Goal: Task Accomplishment & Management: Complete application form

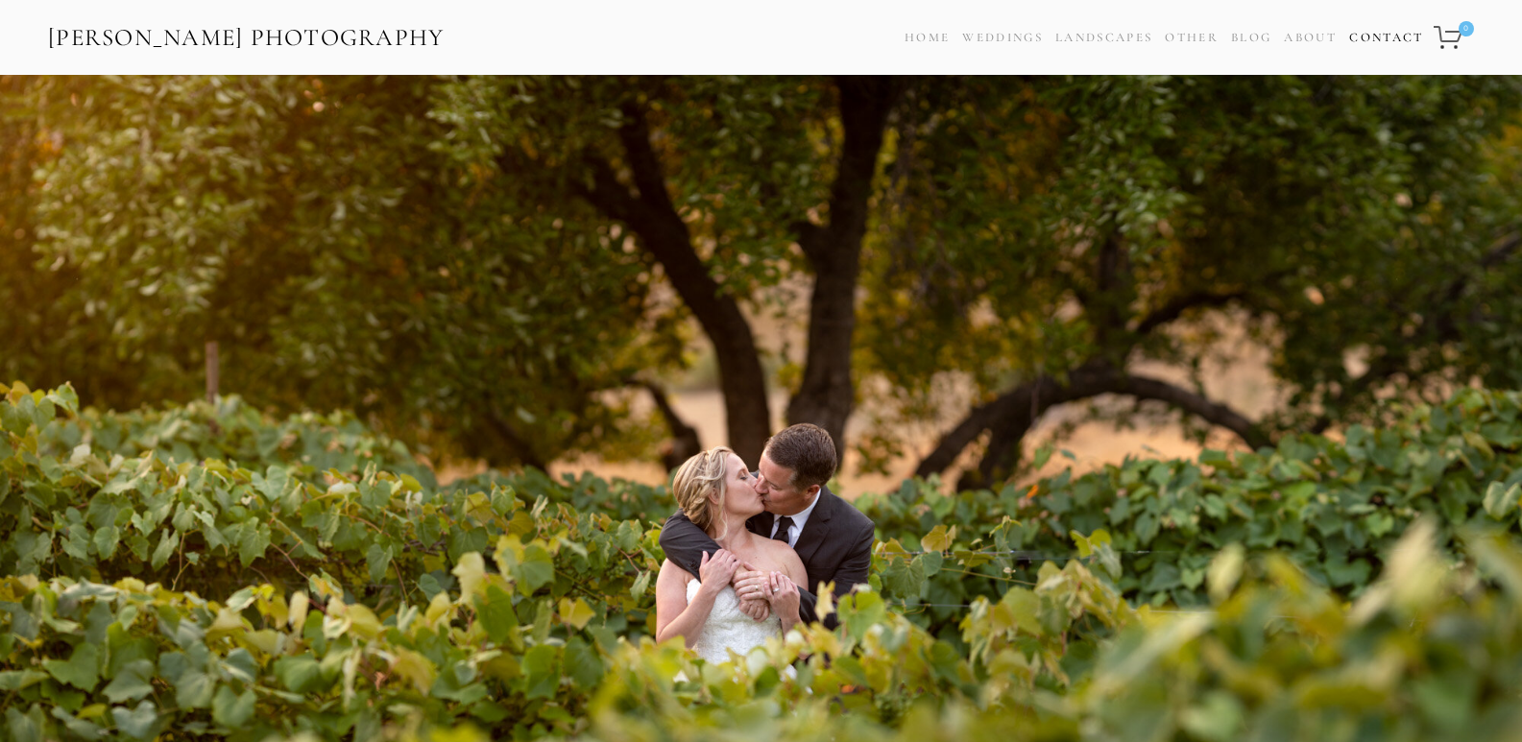
click at [1378, 43] on link "Contact" at bounding box center [1386, 38] width 74 height 28
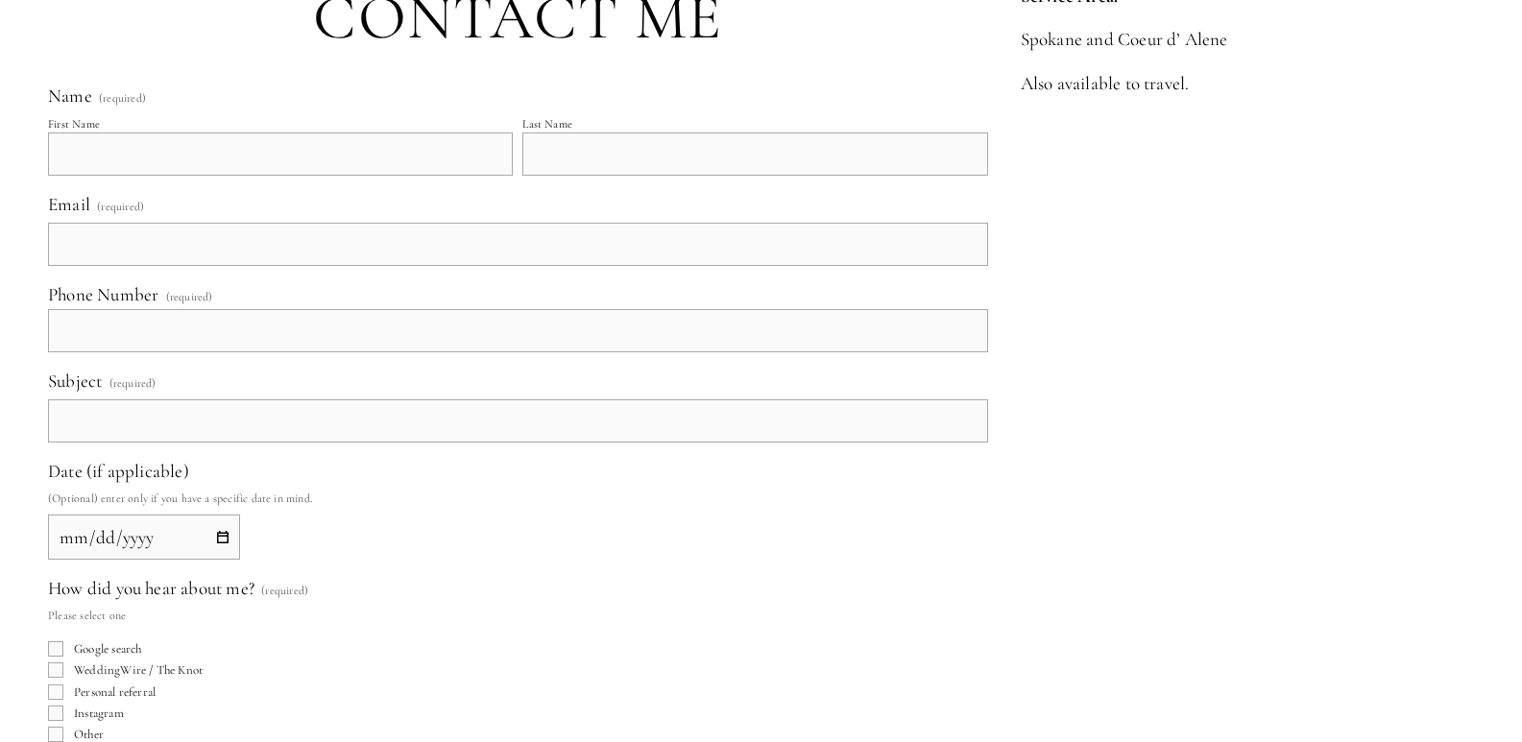
scroll to position [672, 0]
click at [173, 156] on input "First Name" at bounding box center [280, 152] width 465 height 43
type input "[PERSON_NAME]"
click at [612, 144] on input "Last Name" at bounding box center [754, 152] width 465 height 43
type input "II"
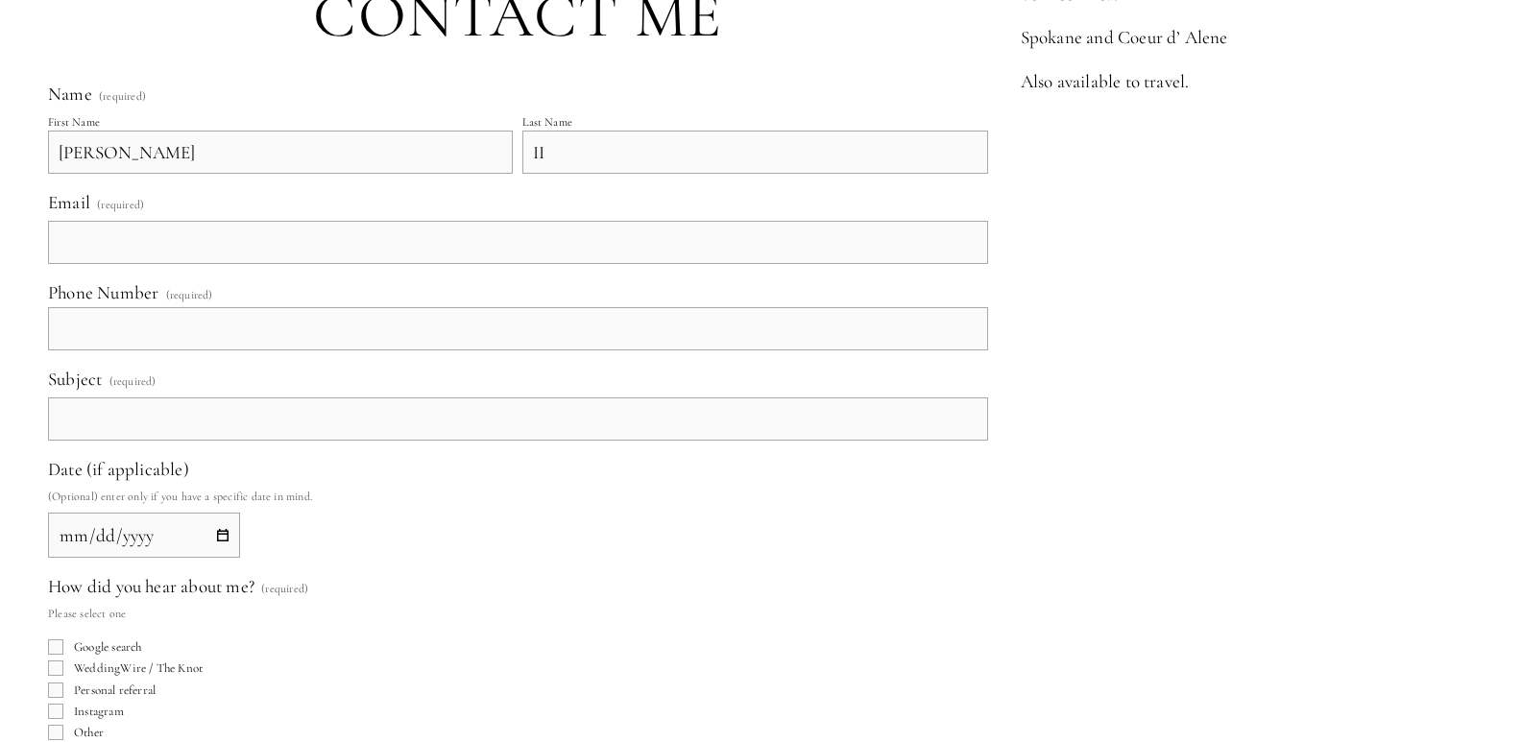
click at [150, 244] on input "Email (required)" at bounding box center [518, 242] width 940 height 43
type input "[PERSON_NAME][EMAIL_ADDRESS][DOMAIN_NAME]"
type input "[PHONE_NUMBER]"
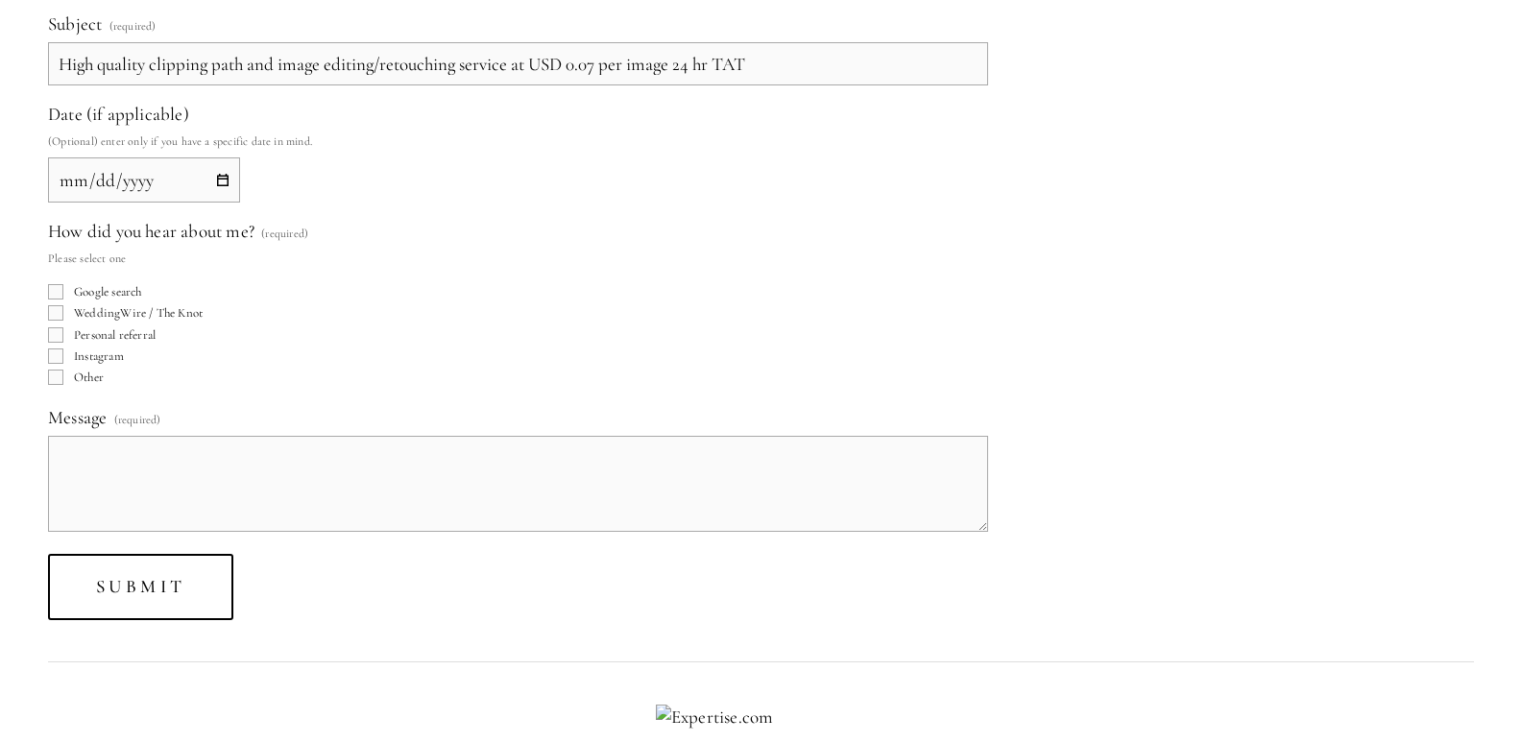
scroll to position [1056, 0]
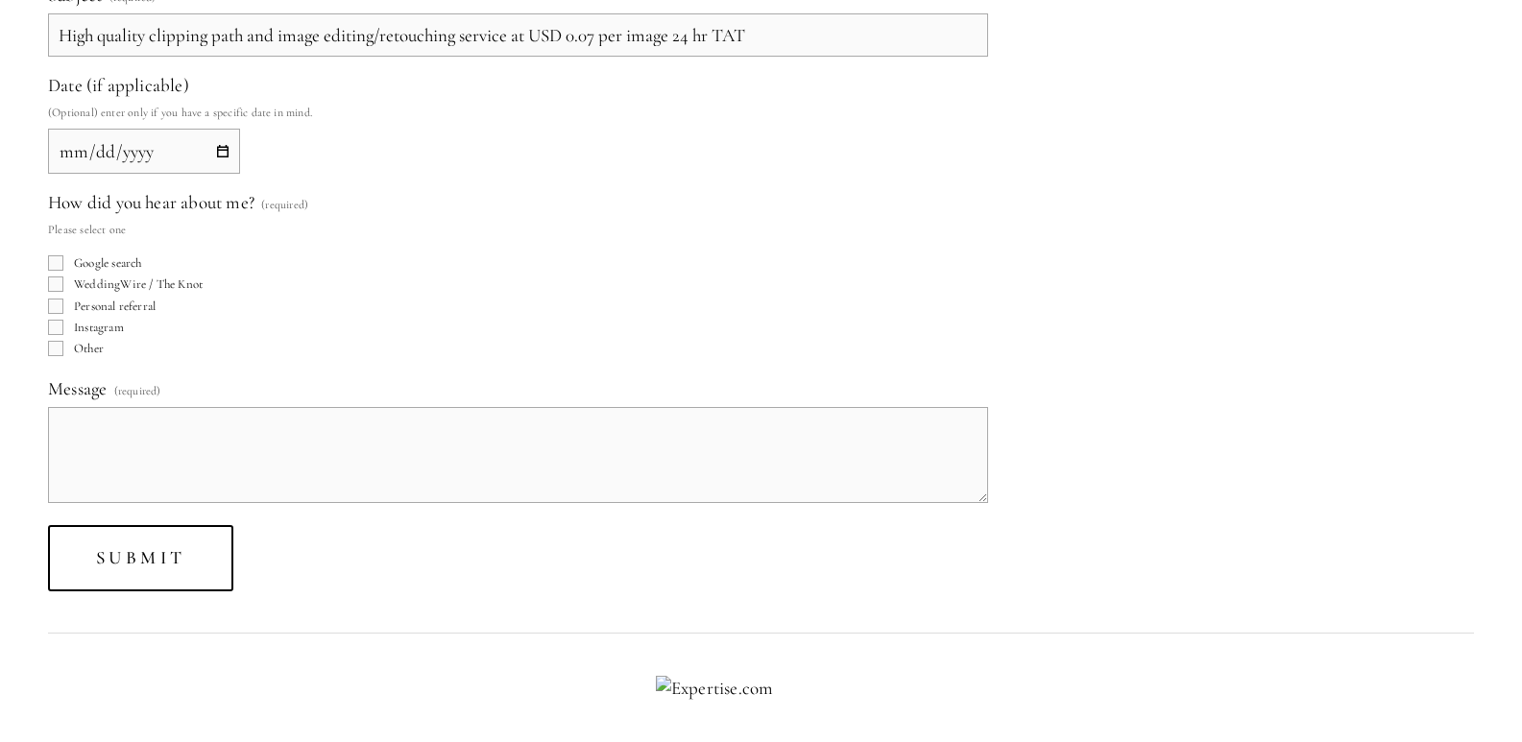
type input "High quality clipping path and image editing/retouching service at USD 0.07 per…"
click at [55, 260] on input "Google search" at bounding box center [55, 262] width 15 height 15
checkbox input "true"
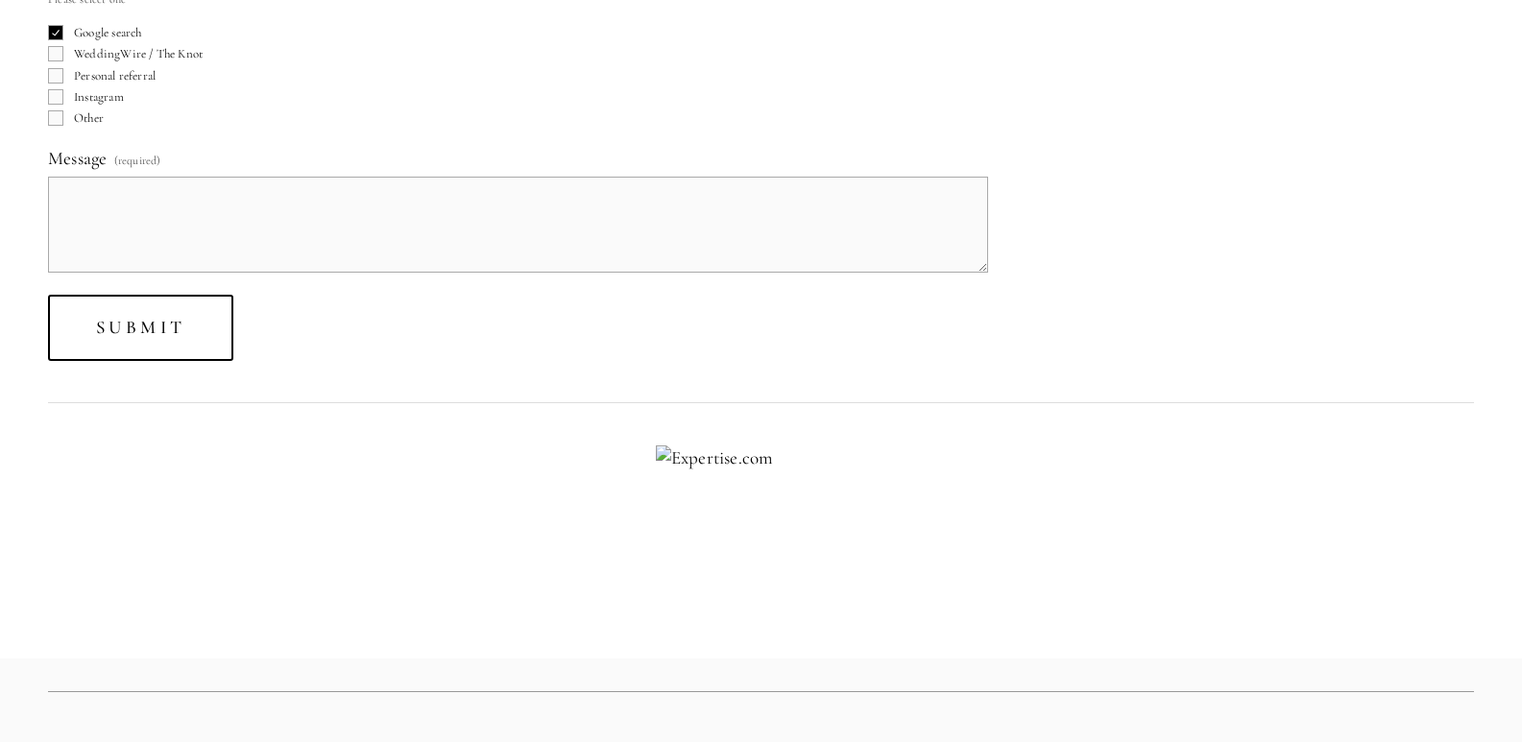
scroll to position [1345, 0]
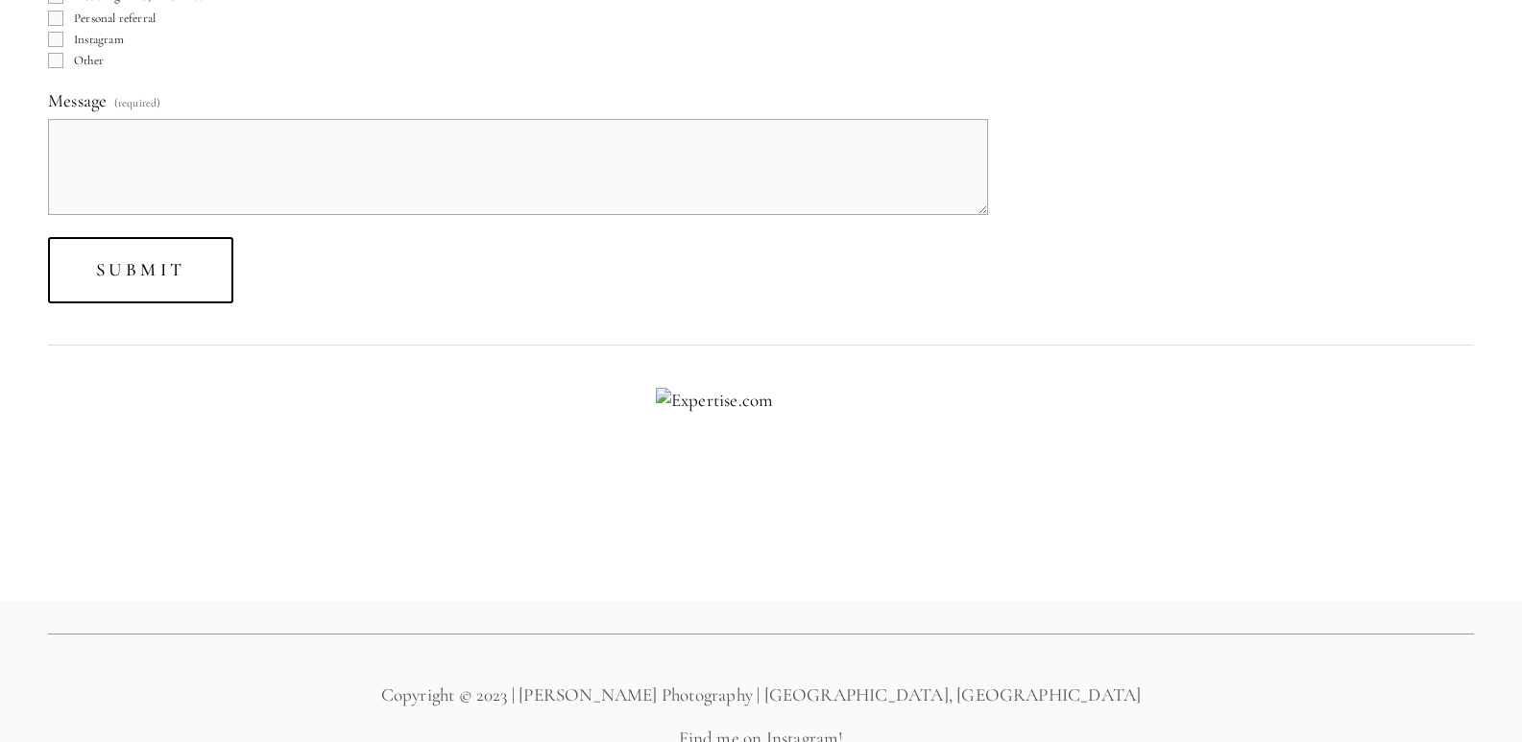
click at [359, 162] on textarea "Message (required)" at bounding box center [518, 167] width 940 height 96
paste textarea "Lore Ipsumdo! Sita co Adip el SeddoeIusmo Tempor, i utlabor etdolo magnaal enim…"
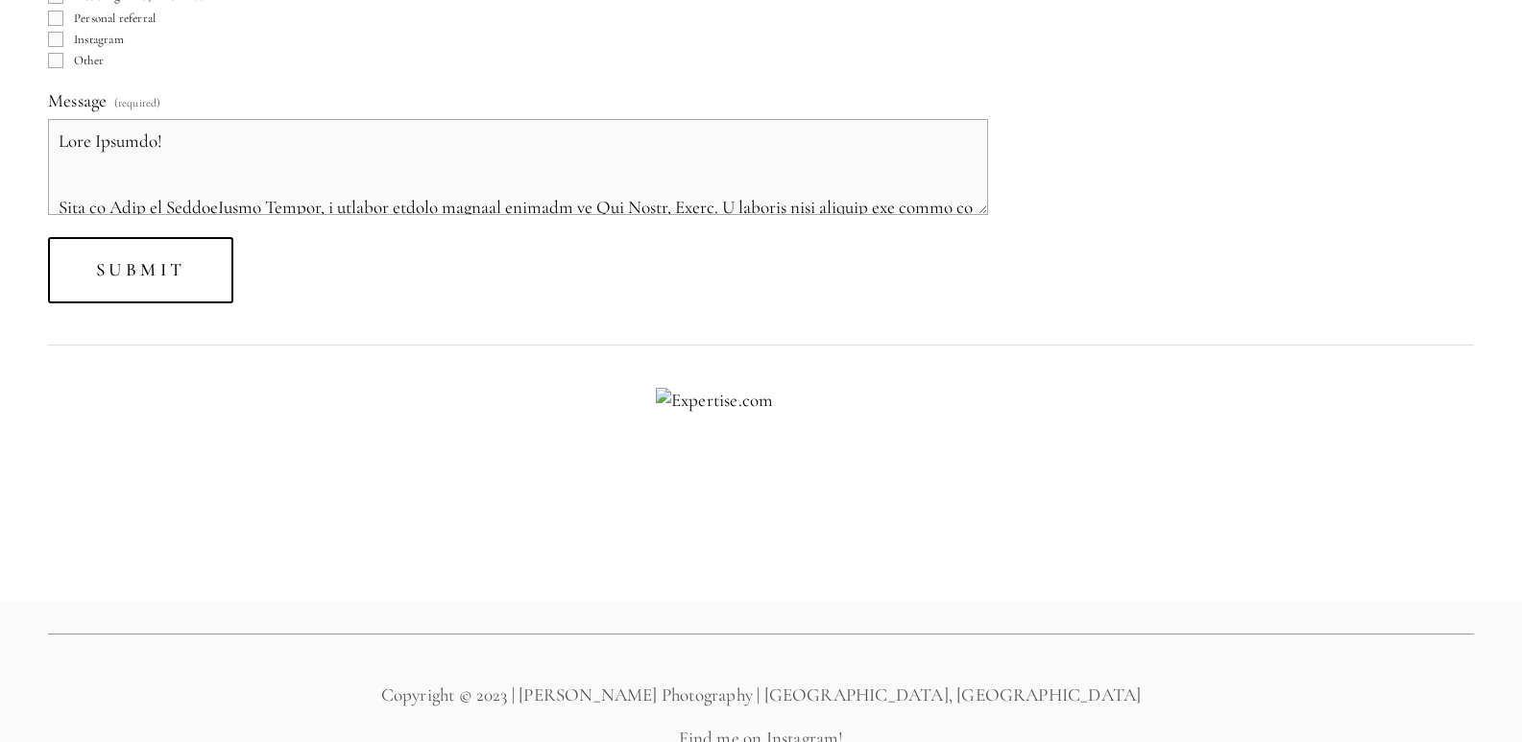
scroll to position [1286, 0]
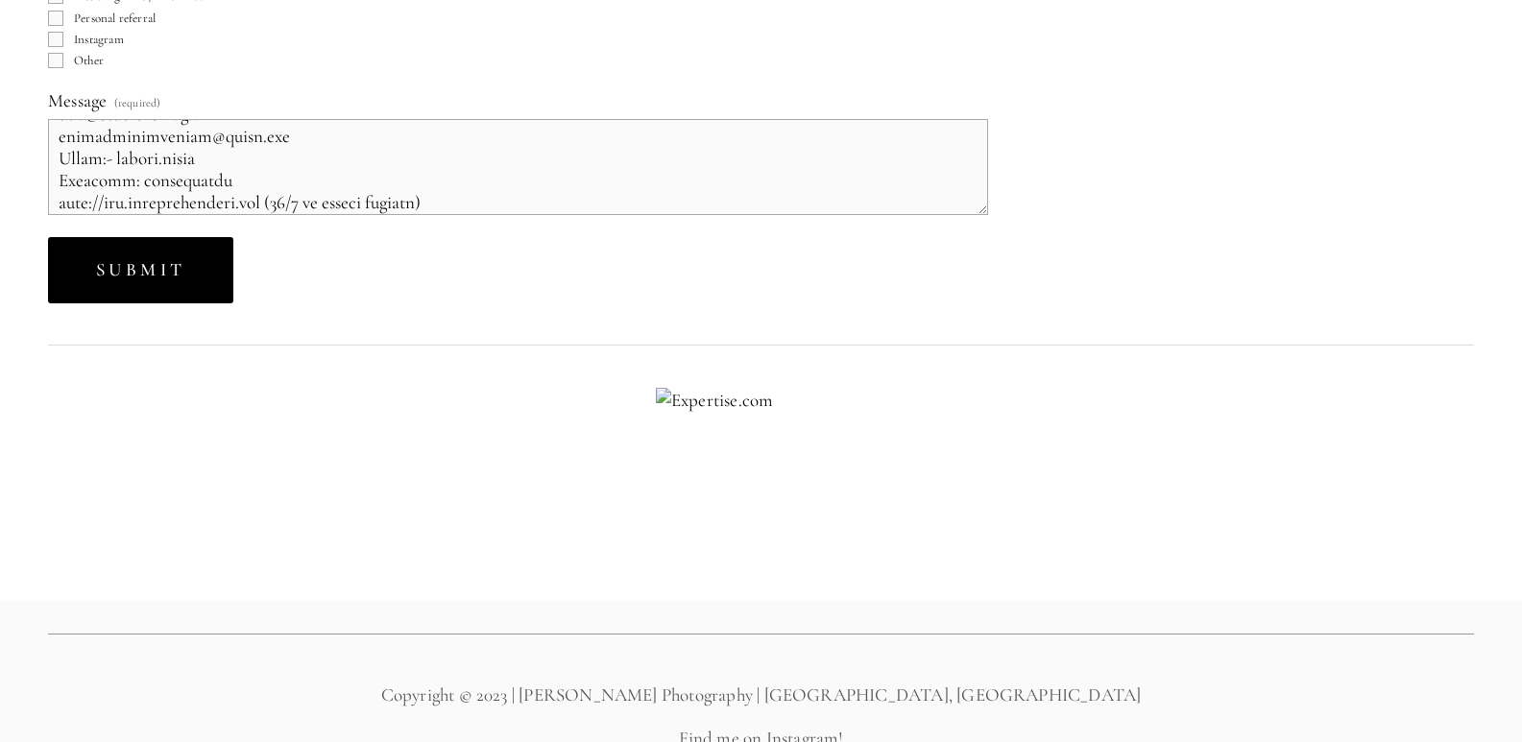
type textarea "Lore Ipsumdo! Sita co Adip el SeddoeIusmo Tempor, i utlabor etdolo magnaal enim…"
click at [133, 245] on button "Submit Submit" at bounding box center [140, 270] width 185 height 66
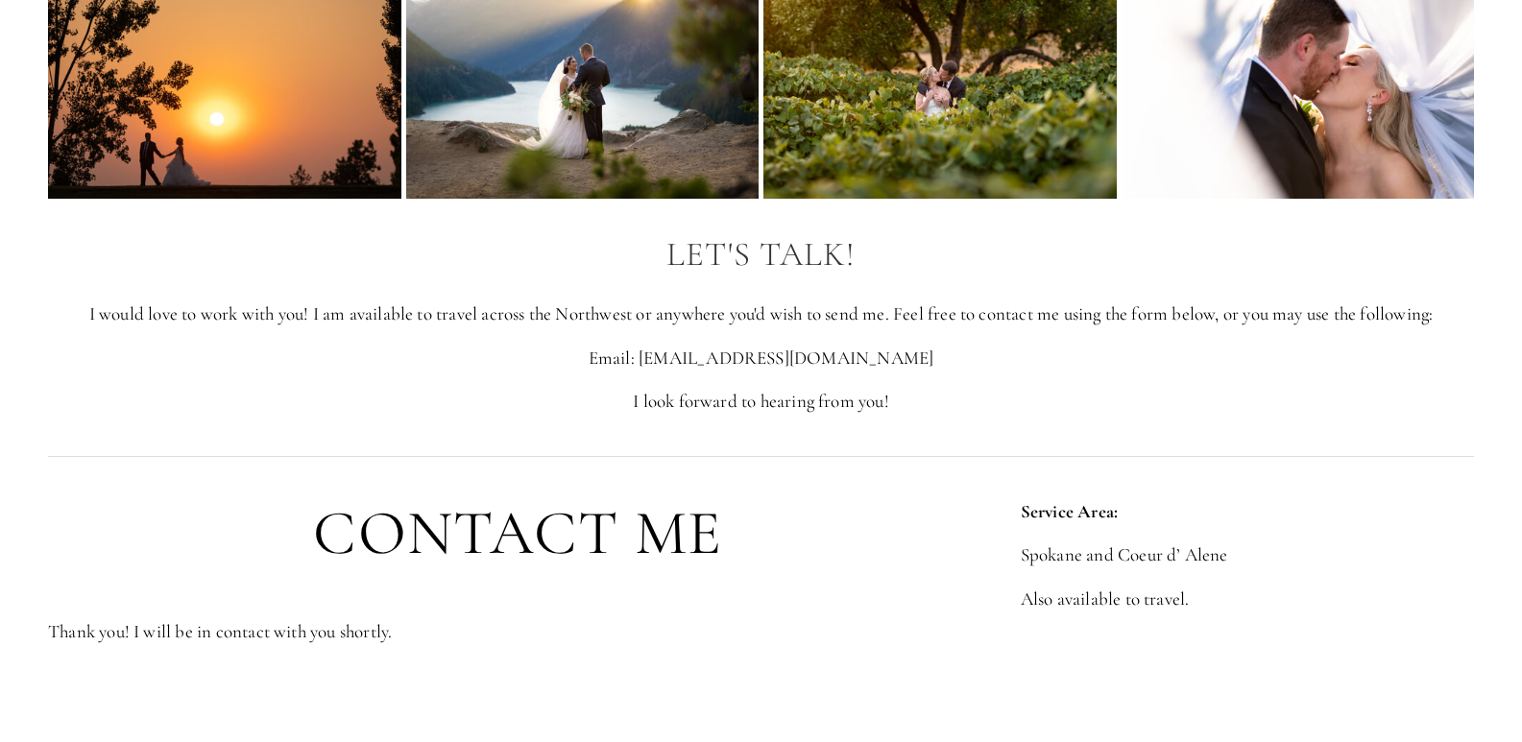
scroll to position [224, 0]
